Goal: Communication & Community: Participate in discussion

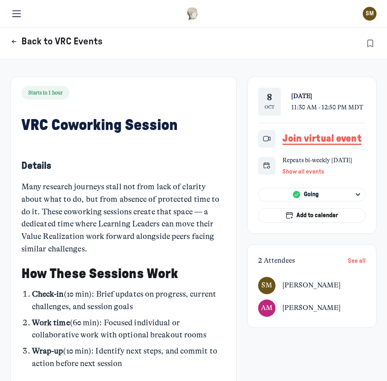
click at [14, 40] on use "Page Header" at bounding box center [14, 41] width 4 height 3
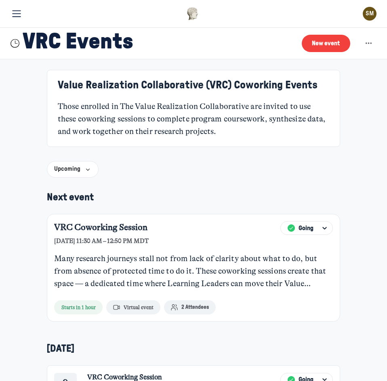
click at [192, 14] on img at bounding box center [193, 13] width 12 height 13
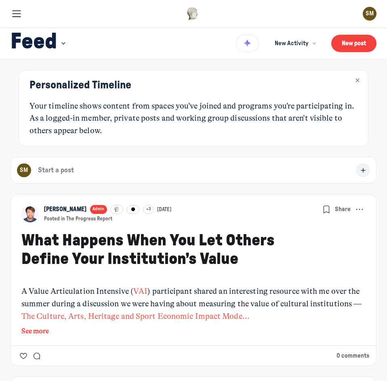
click at [365, 13] on div "SM" at bounding box center [370, 14] width 14 height 14
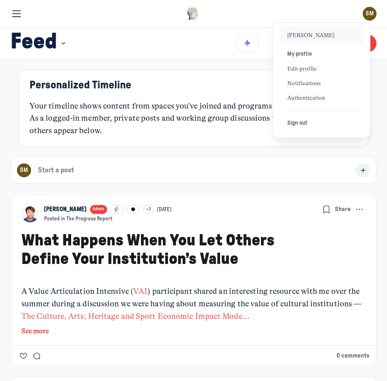
click at [254, 13] on div at bounding box center [192, 14] width 323 height 14
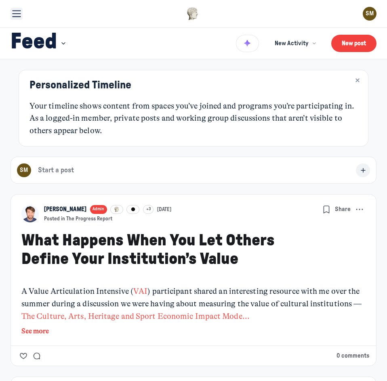
click at [22, 13] on button "Toggle menu" at bounding box center [17, 14] width 12 height 12
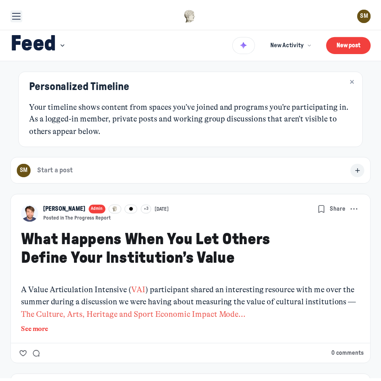
scroll to position [2504, 1588]
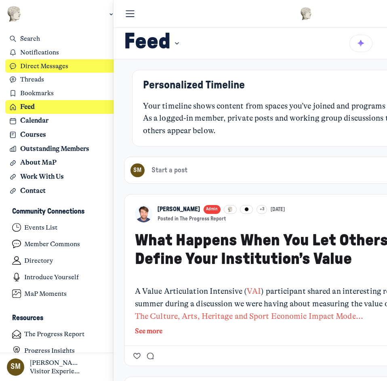
click at [40, 67] on h3 "Direct Messages" at bounding box center [66, 66] width 93 height 8
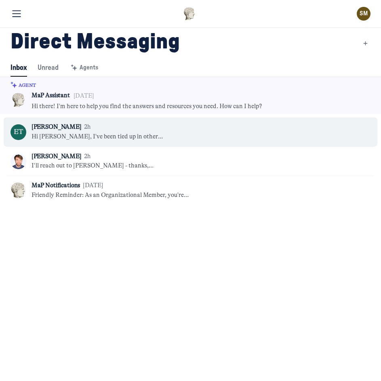
click at [141, 127] on div "Eva Tolkunow 2h" at bounding box center [113, 127] width 162 height 9
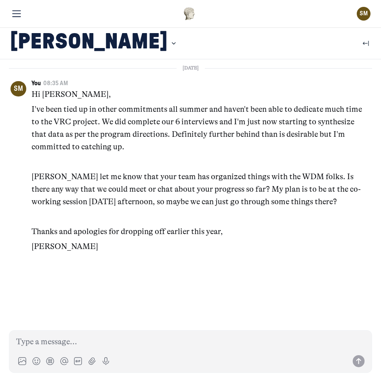
click at [47, 44] on h1 "Eva Tolkunow" at bounding box center [89, 44] width 157 height 30
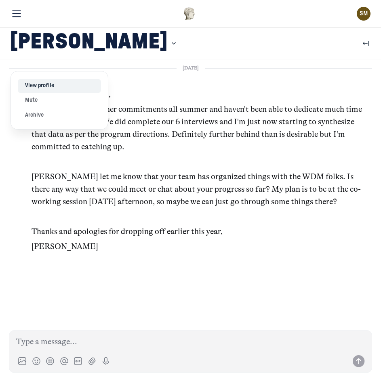
click at [46, 84] on button "View profile" at bounding box center [59, 86] width 83 height 15
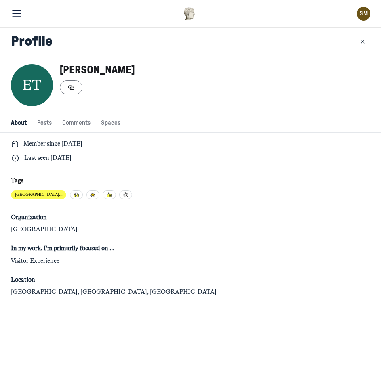
scroll to position [1099, 2656]
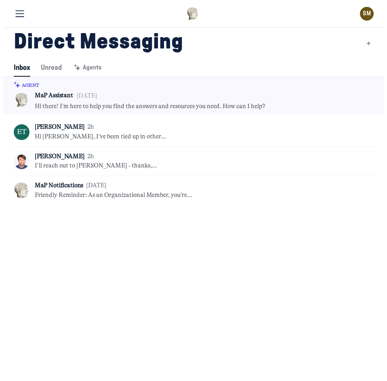
scroll to position [1099, 2658]
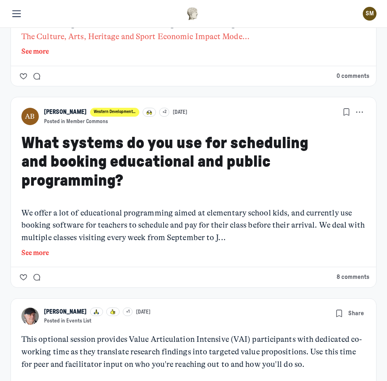
scroll to position [283, 0]
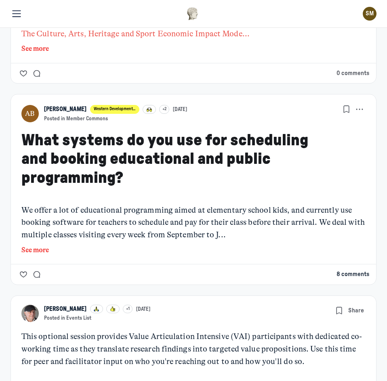
click at [336, 276] on button "8 comments" at bounding box center [352, 274] width 33 height 9
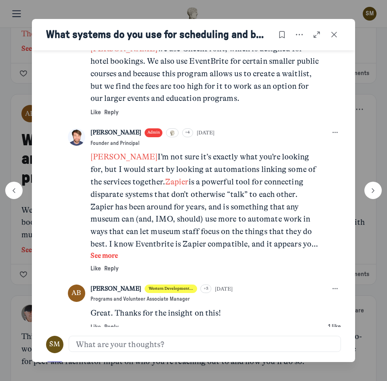
scroll to position [661, 0]
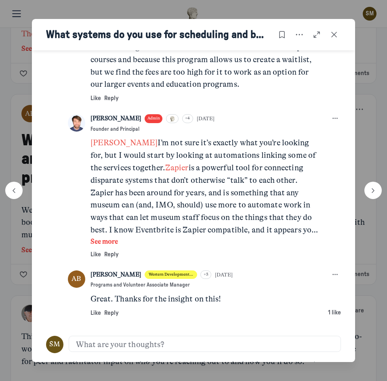
click at [118, 240] on button "See more" at bounding box center [205, 242] width 231 height 11
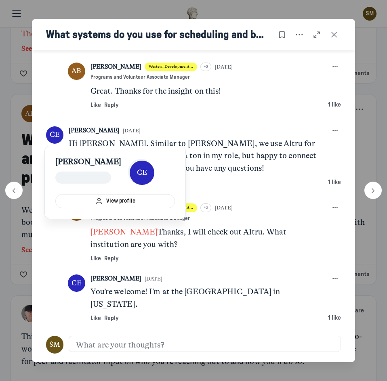
scroll to position [949, 0]
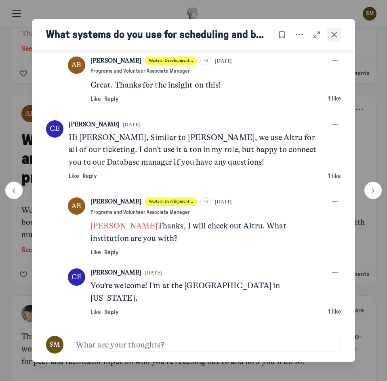
click at [337, 37] on icon "Close post" at bounding box center [334, 34] width 8 height 9
